Goal: Task Accomplishment & Management: Use online tool/utility

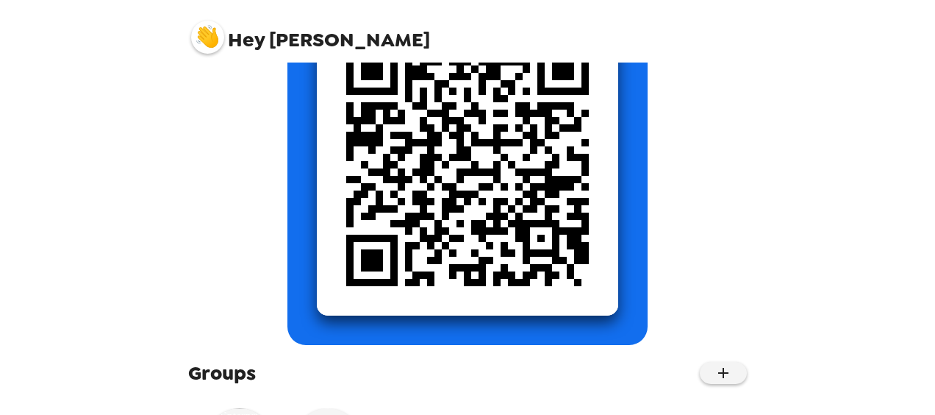
scroll to position [307, 0]
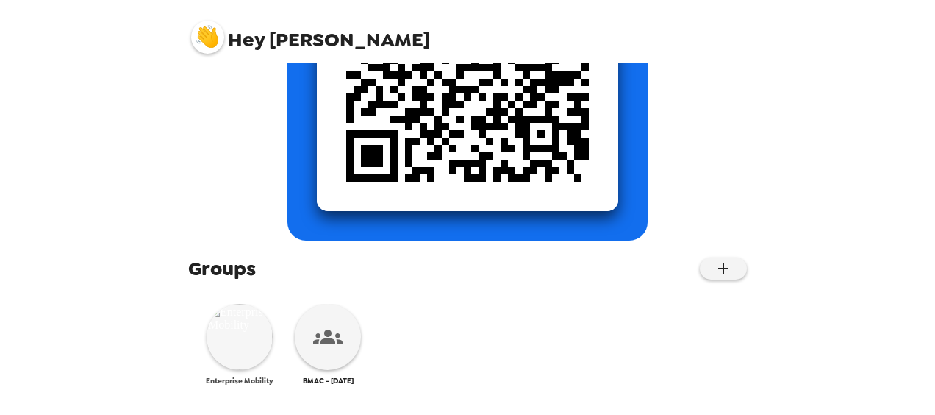
click at [239, 332] on img at bounding box center [240, 337] width 66 height 66
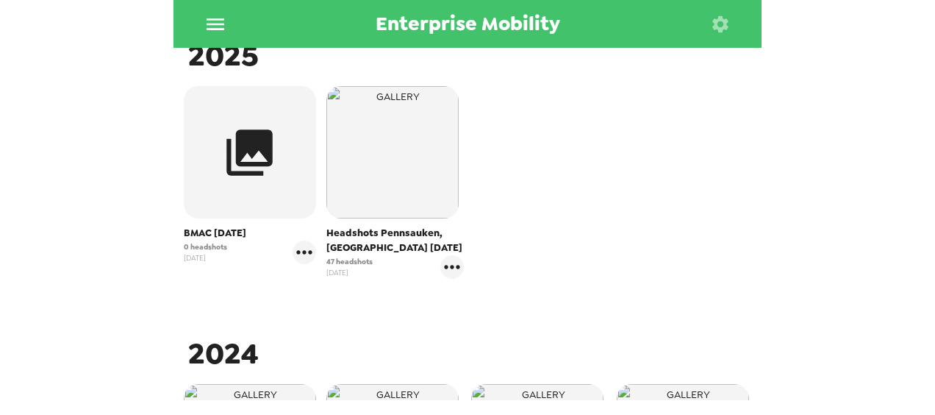
scroll to position [294, 0]
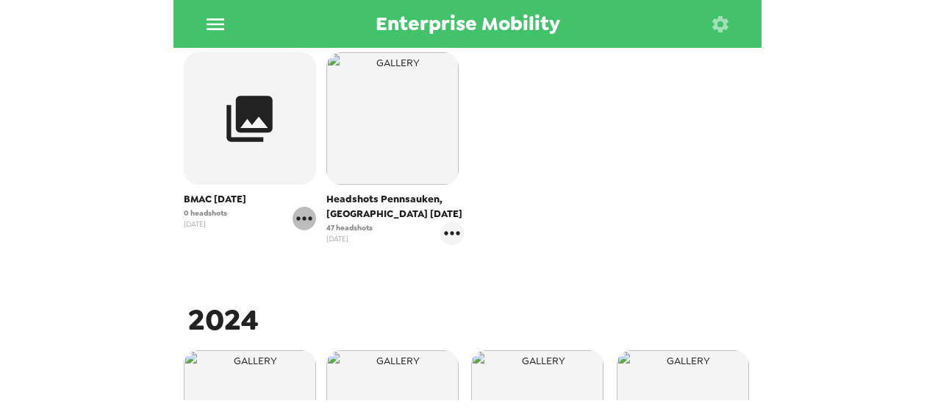
click at [298, 216] on icon "gallery menu" at bounding box center [305, 219] width 24 height 24
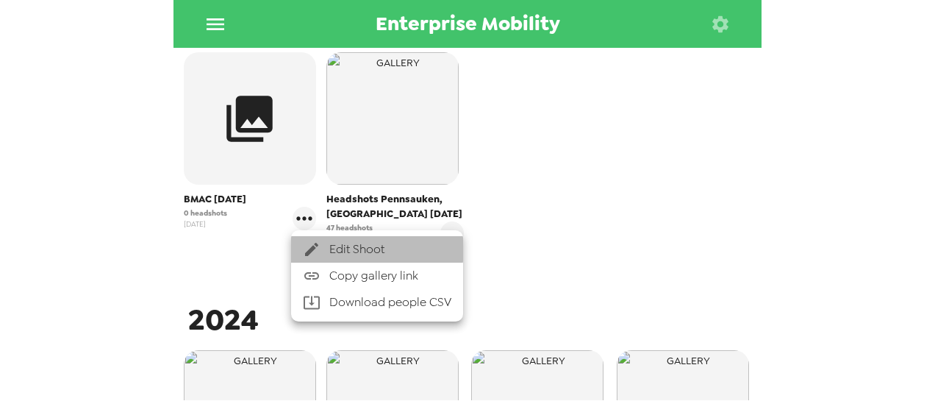
click at [370, 249] on span "Edit Shoot" at bounding box center [390, 249] width 122 height 18
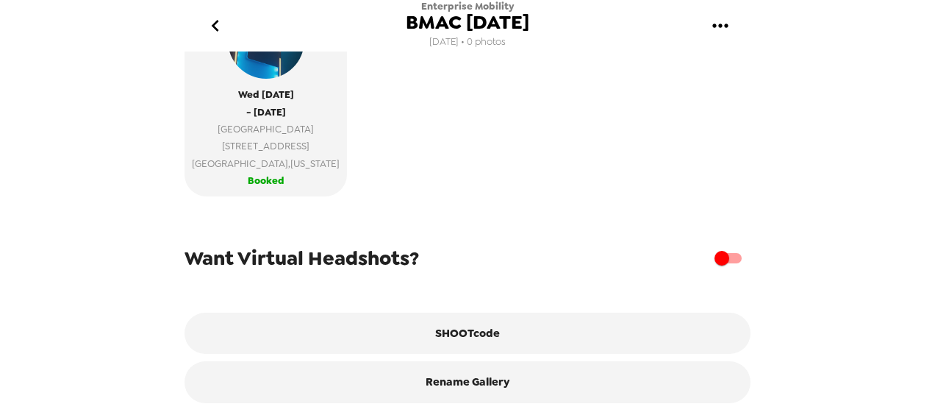
scroll to position [416, 0]
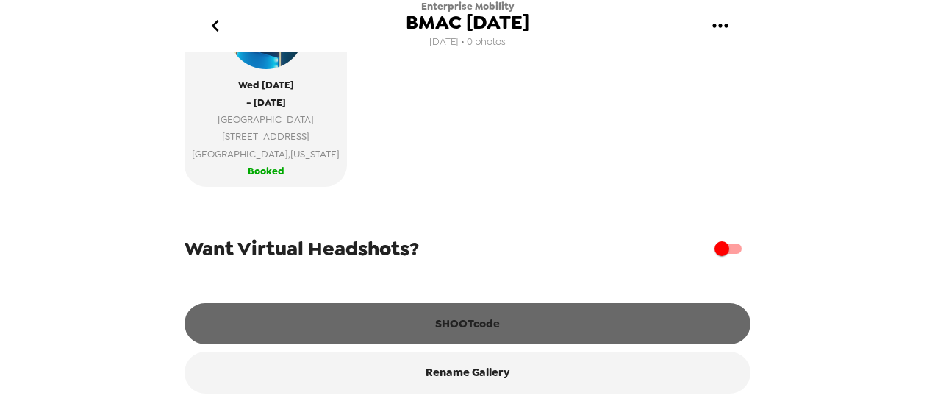
click at [492, 318] on button "SHOOTcode" at bounding box center [467, 323] width 566 height 41
